Goal: Transaction & Acquisition: Purchase product/service

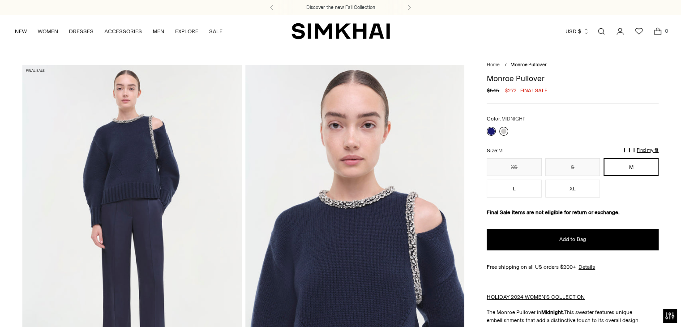
click at [503, 131] on link at bounding box center [503, 131] width 9 height 9
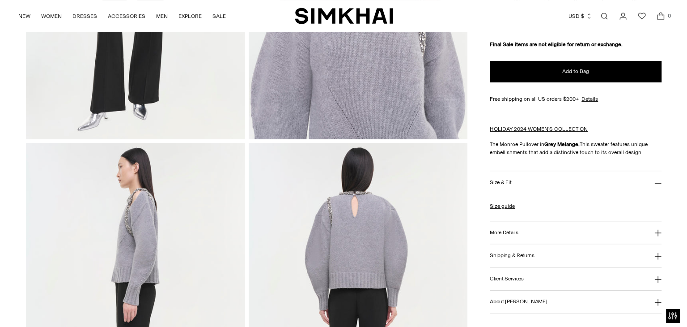
scroll to position [258, 0]
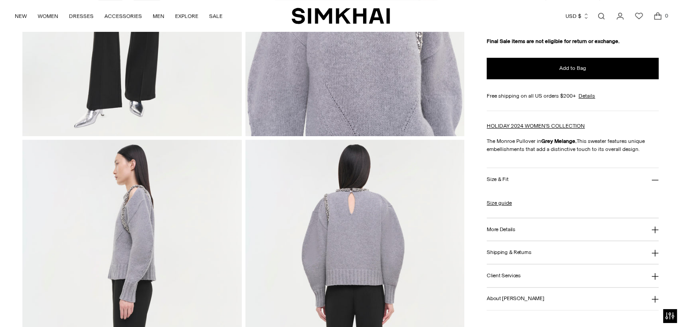
click at [503, 177] on h3 "Size & Fit" at bounding box center [496, 179] width 21 height 6
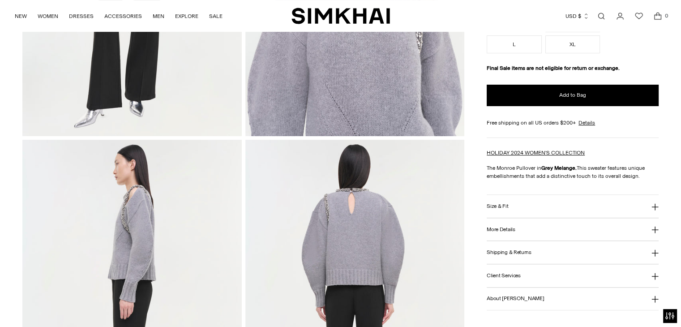
click at [512, 203] on button "Size & Fit" at bounding box center [572, 206] width 172 height 23
click at [508, 226] on link "Size guide" at bounding box center [498, 230] width 25 height 8
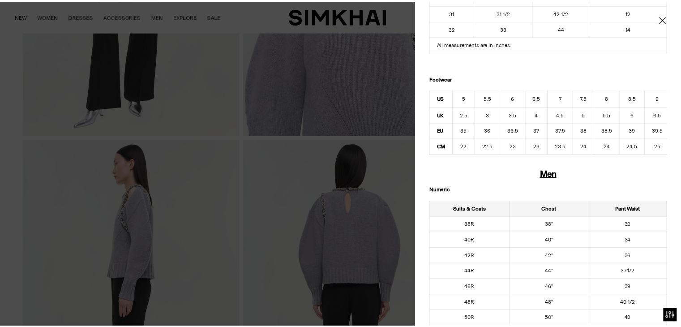
scroll to position [397, 0]
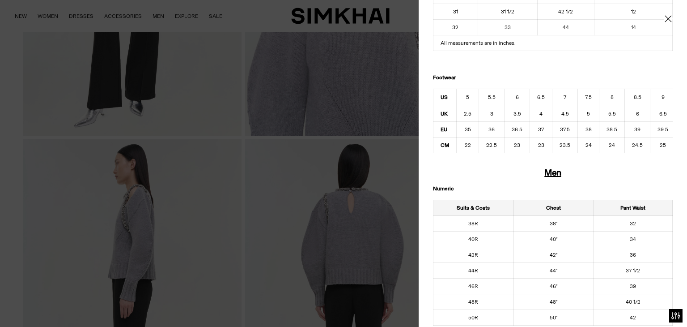
click at [665, 18] on icon "Close" at bounding box center [668, 18] width 7 height 9
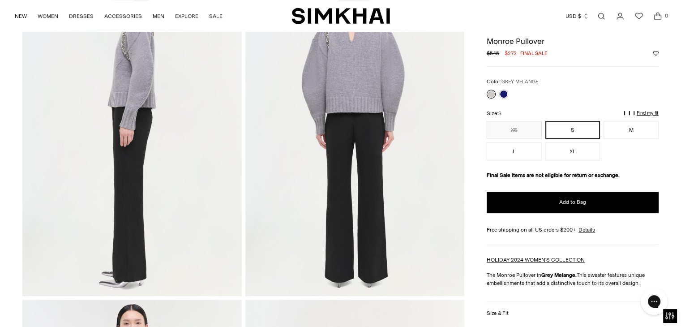
scroll to position [0, 0]
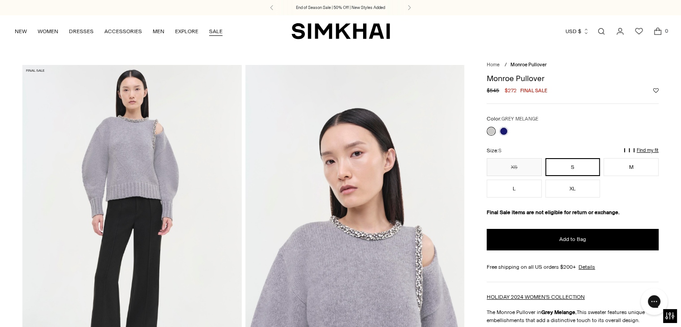
click at [215, 33] on link "SALE" at bounding box center [215, 31] width 13 height 20
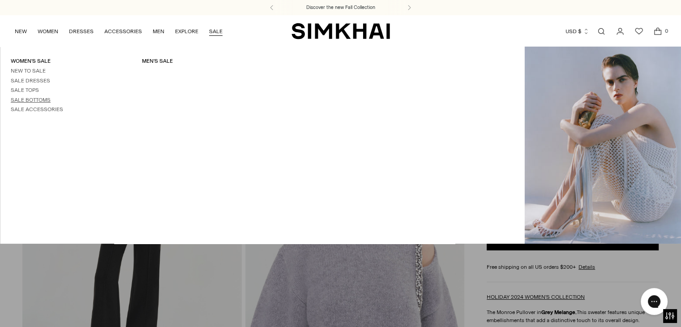
click at [38, 98] on link "Sale Bottoms" at bounding box center [31, 100] width 40 height 6
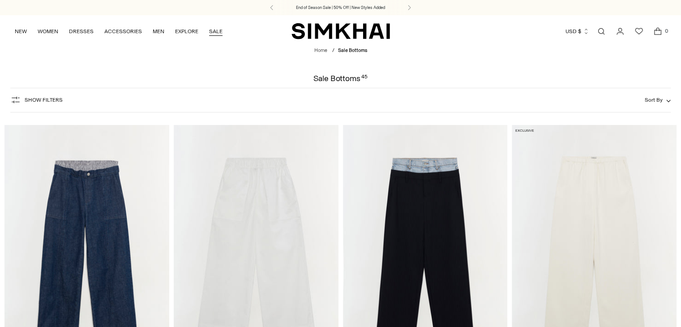
click at [219, 36] on link "SALE" at bounding box center [215, 31] width 13 height 20
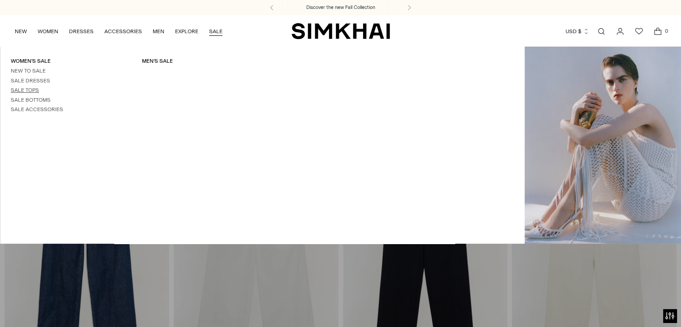
click at [28, 92] on link "Sale Tops" at bounding box center [25, 90] width 28 height 6
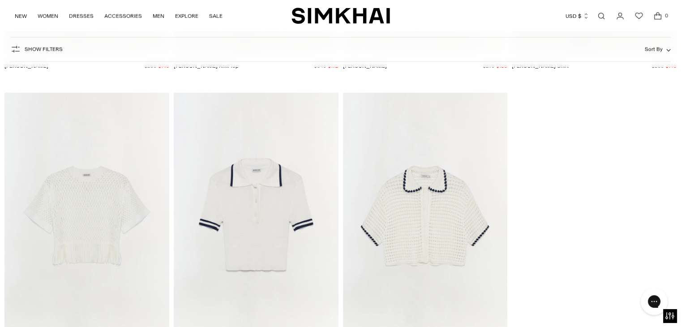
scroll to position [5836, 0]
